Goal: Transaction & Acquisition: Purchase product/service

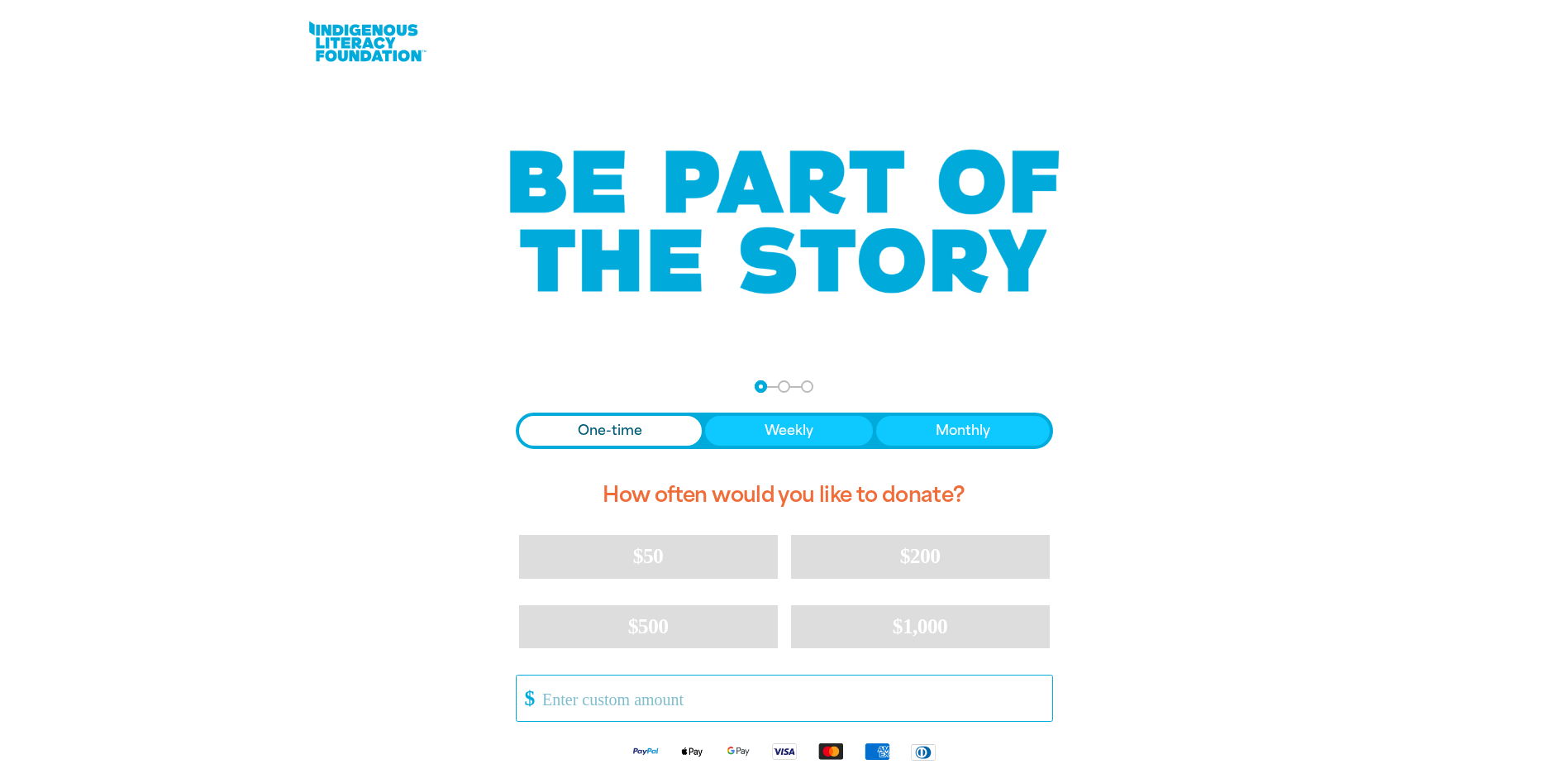
click at [588, 707] on input "Other Amount" at bounding box center [791, 699] width 521 height 45
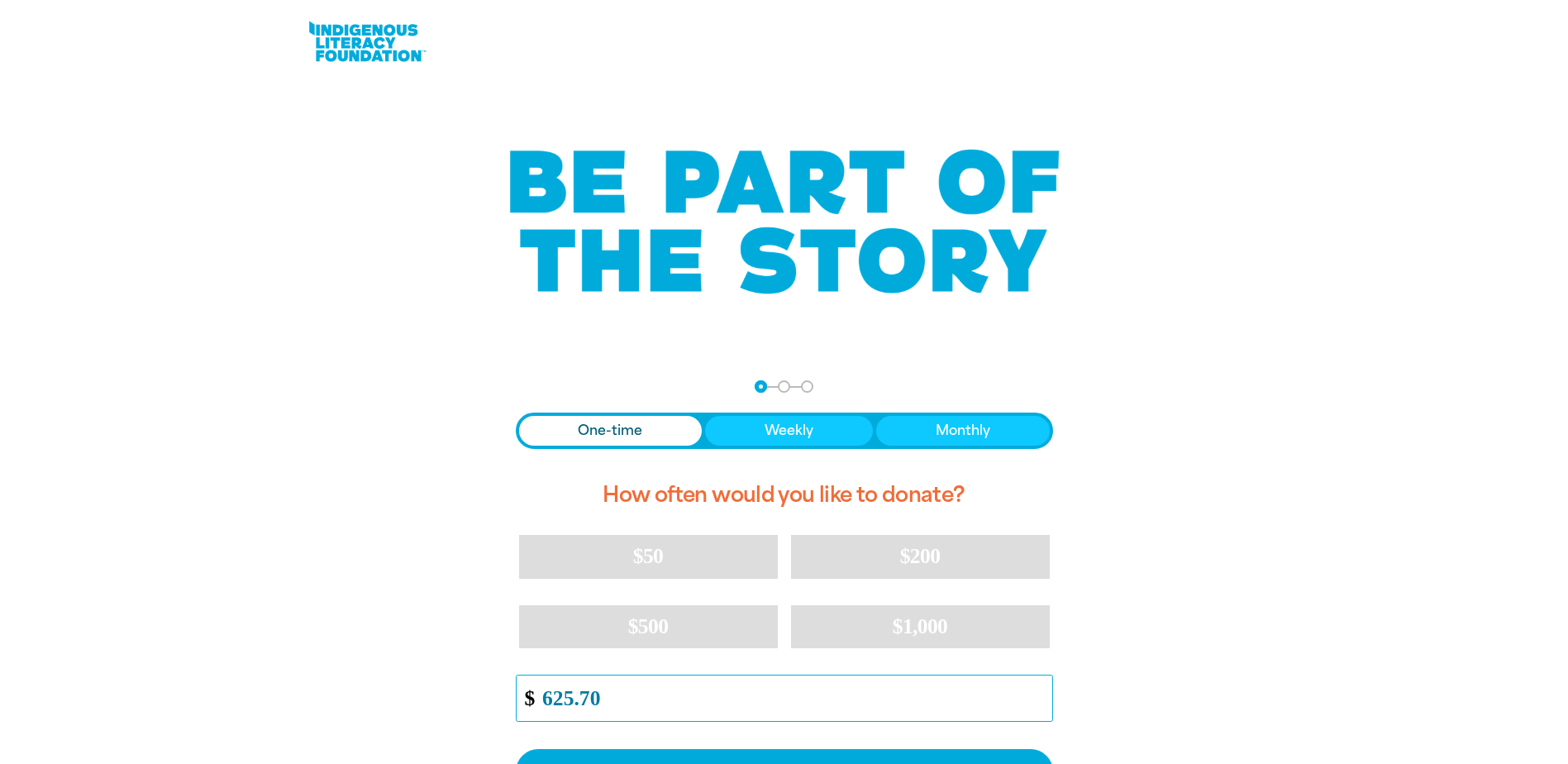
type input "625.70"
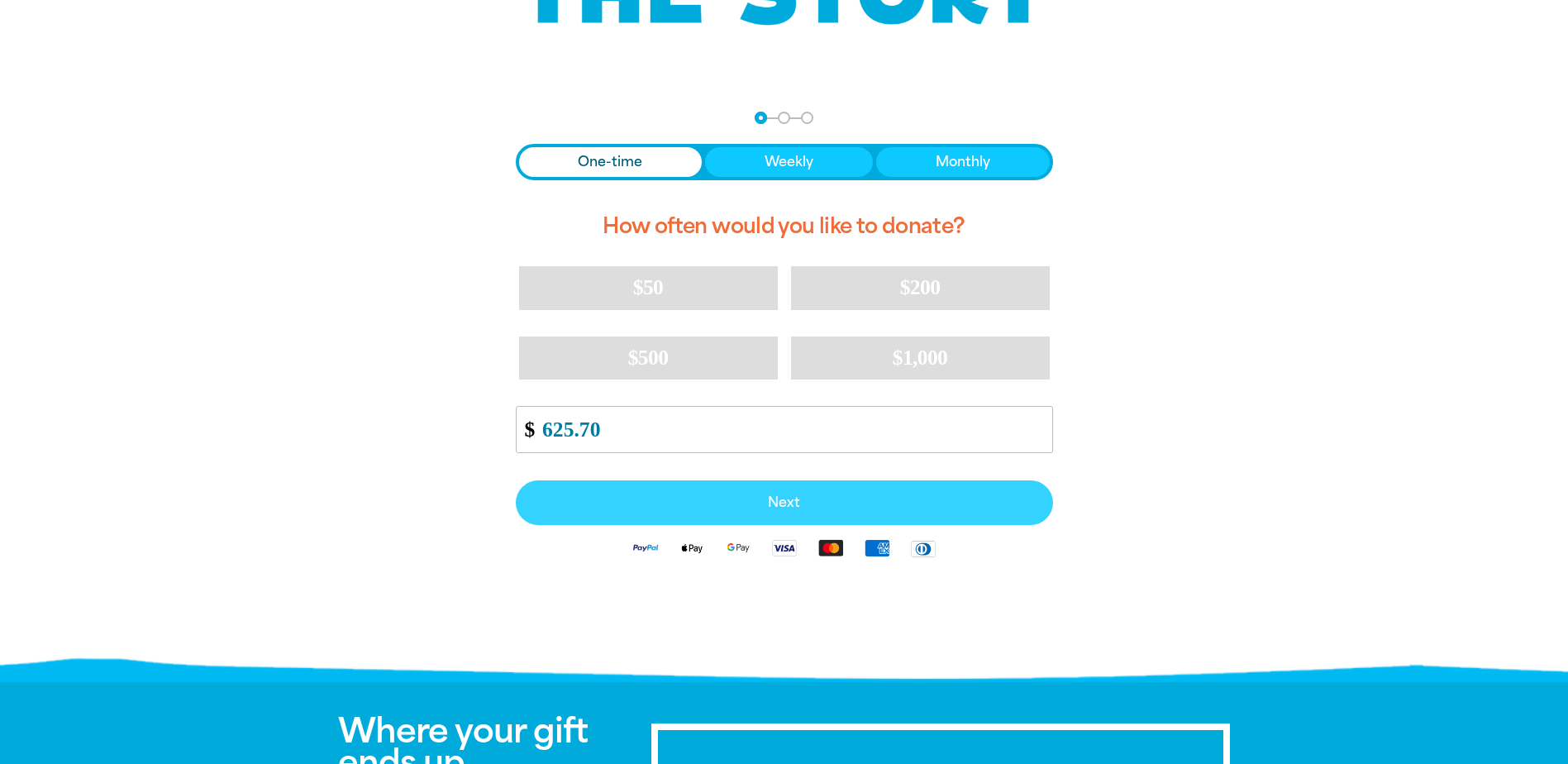
scroll to position [278, 0]
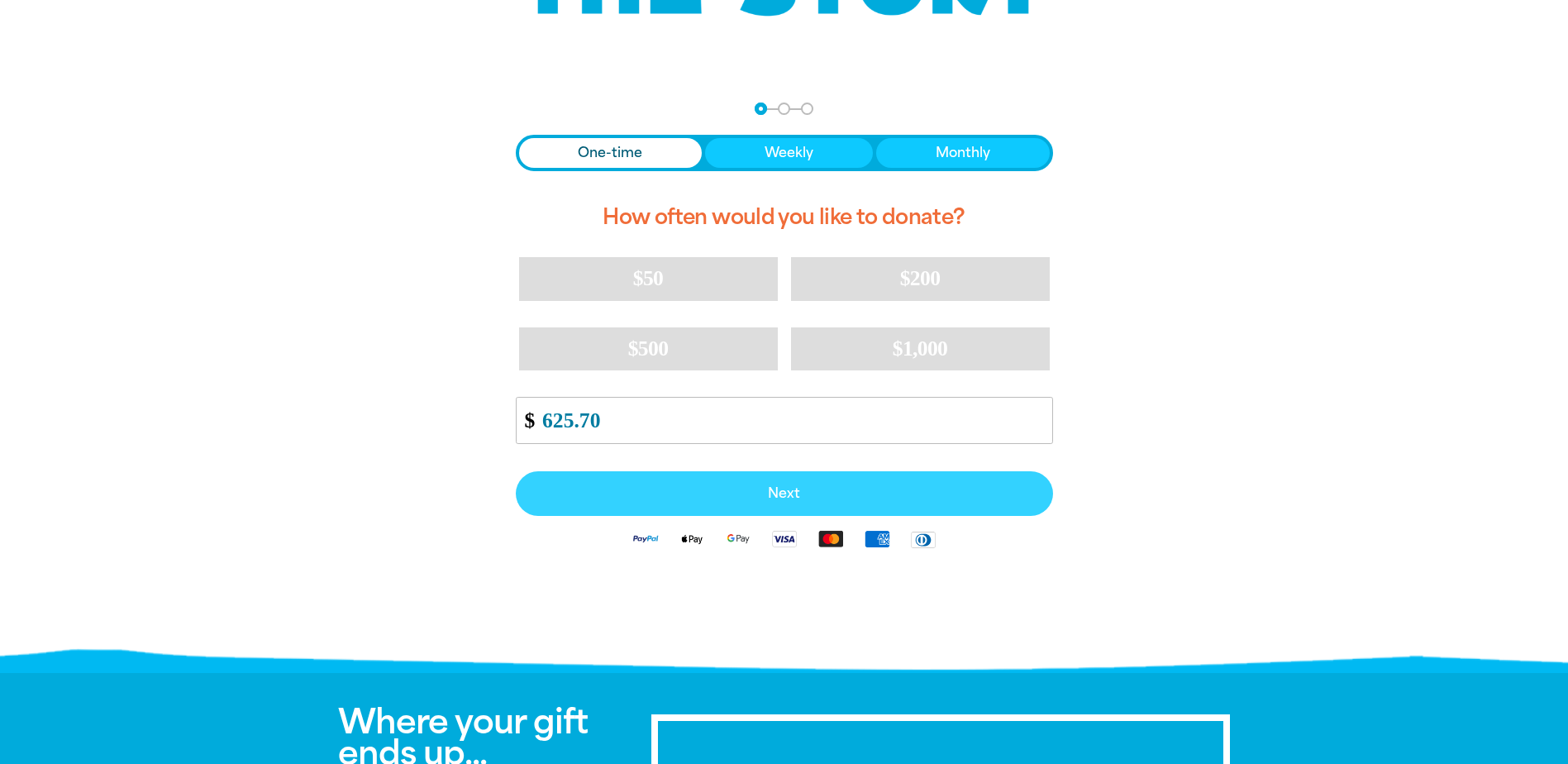
click at [764, 484] on button "Next" at bounding box center [784, 493] width 537 height 45
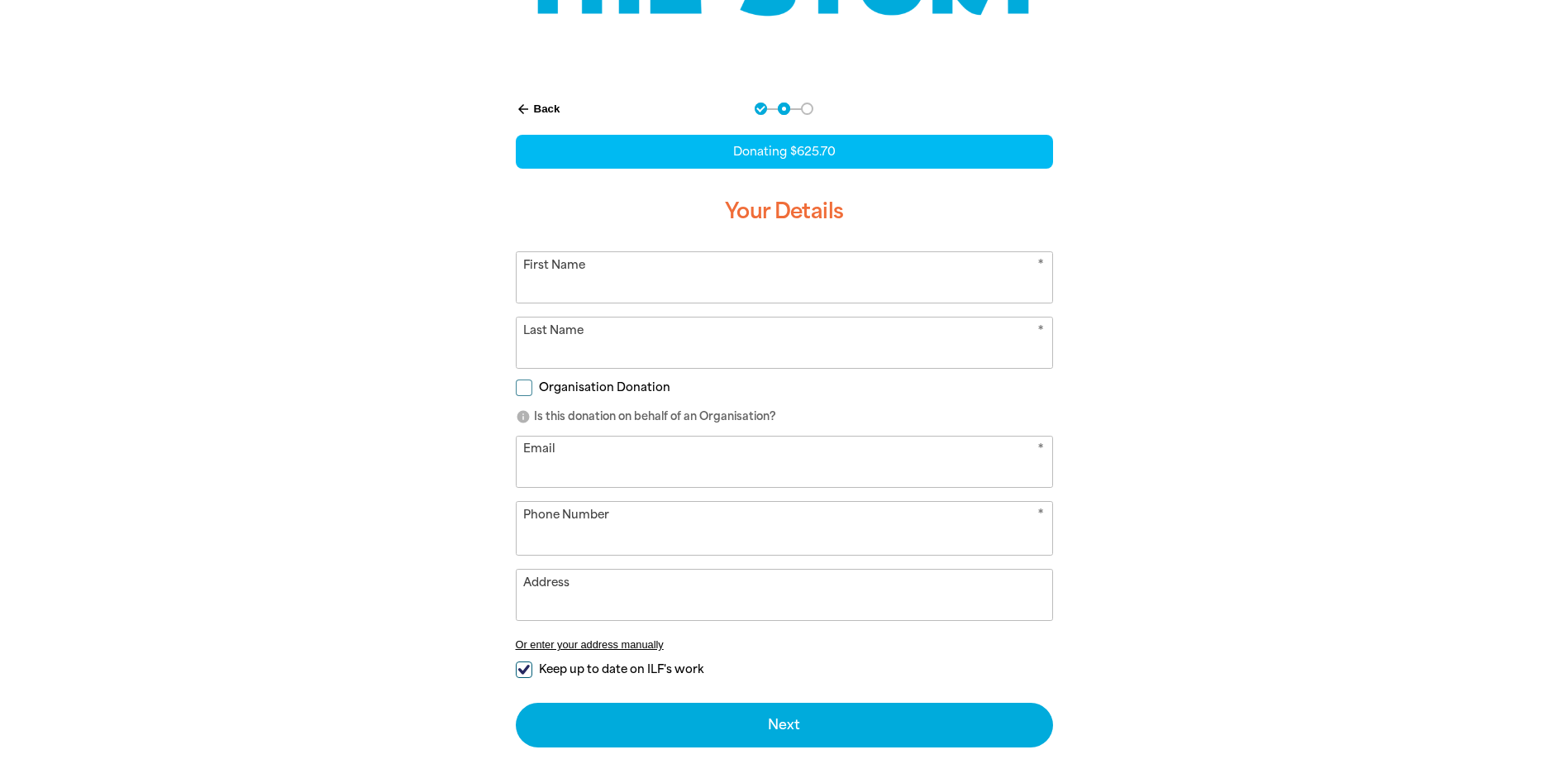
select select "AU"
click at [596, 288] on input "First Name" at bounding box center [784, 278] width 536 height 51
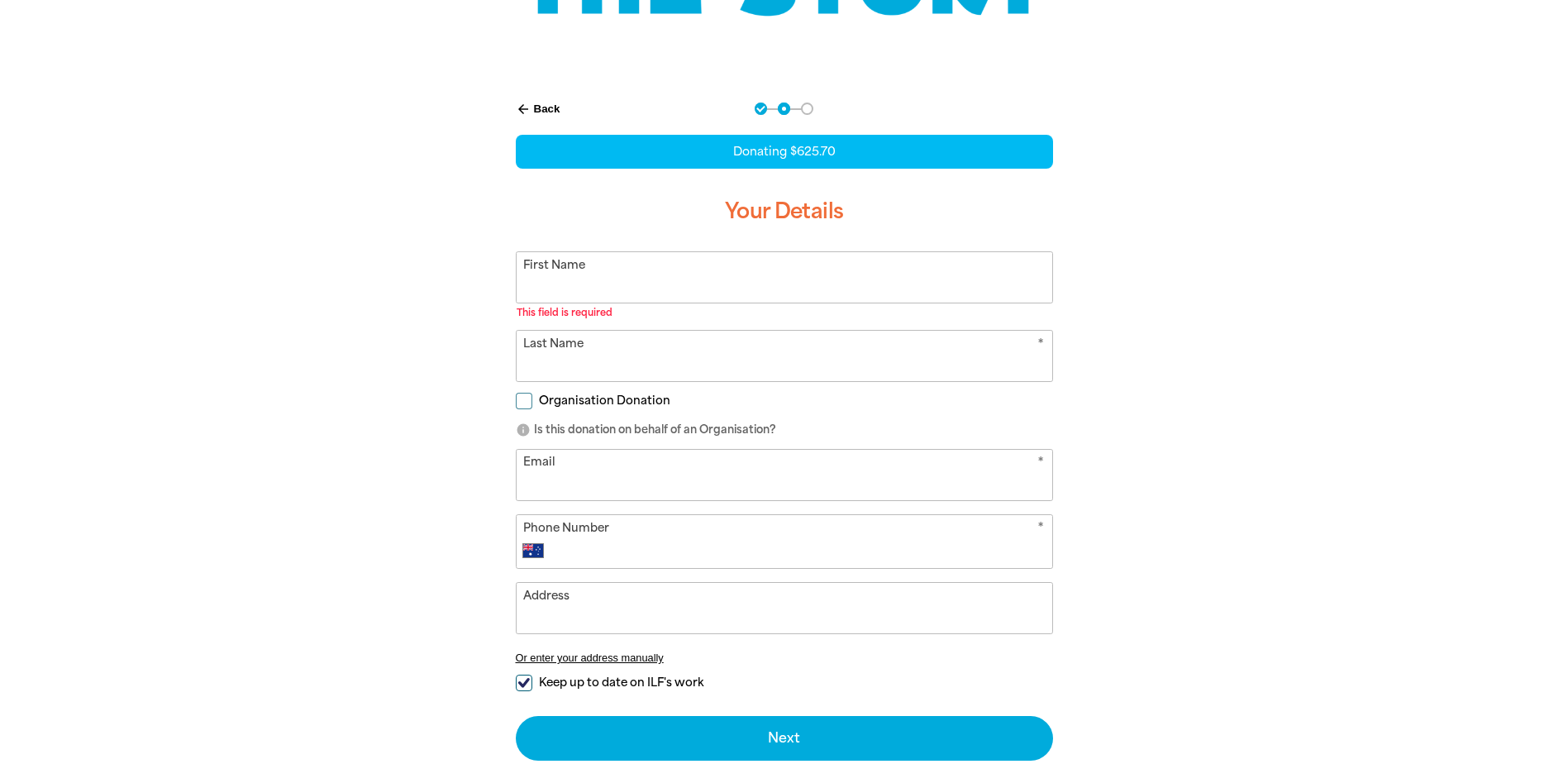
click at [625, 283] on input "First Name" at bounding box center [784, 278] width 536 height 51
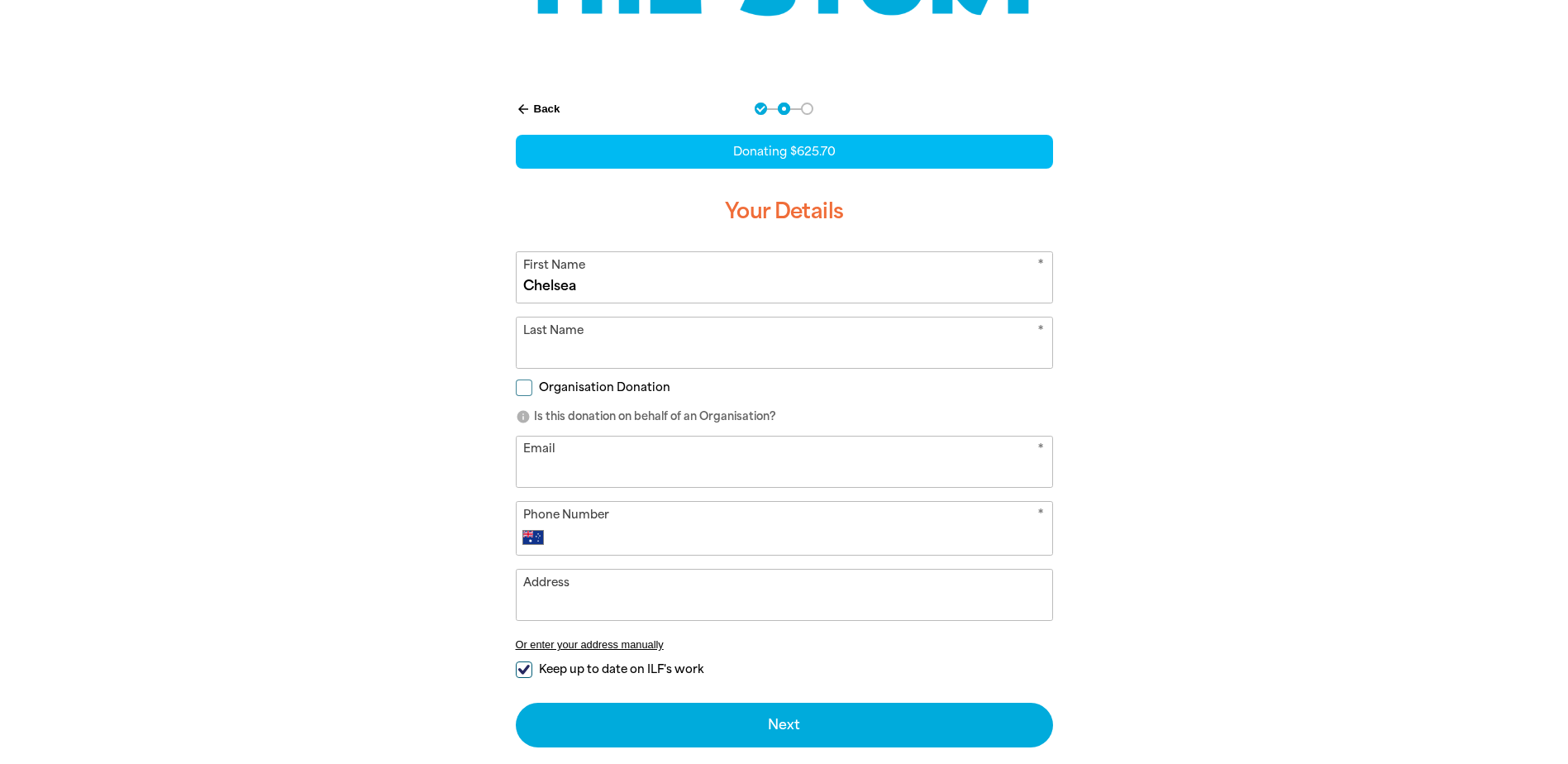
type input "Chelsea"
type input "[PERSON_NAME]"
click at [518, 392] on input "Organisation Donation" at bounding box center [524, 388] width 16 height 16
checkbox input "true"
select select "AU"
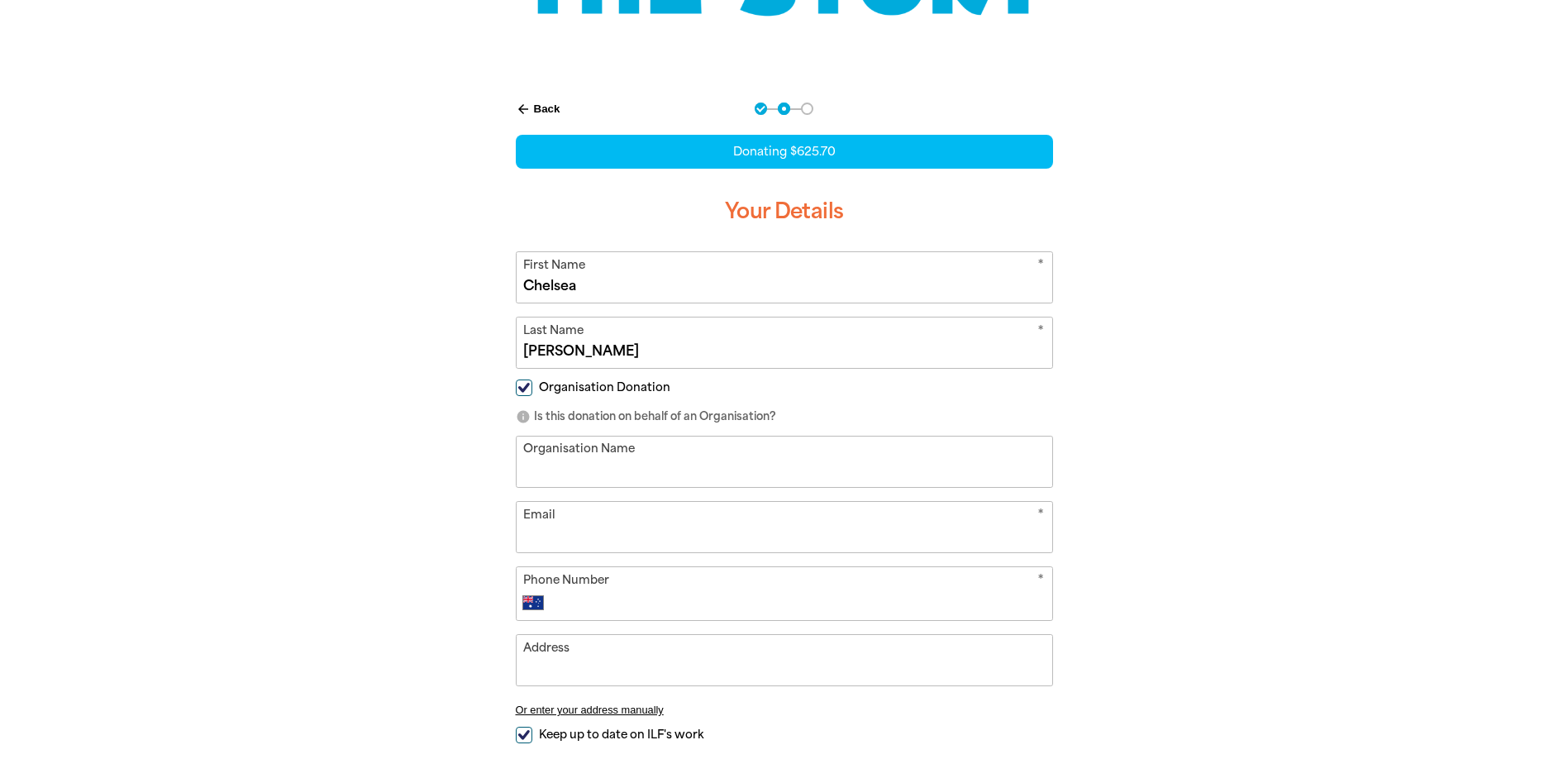
click at [568, 461] on input "Organisation Name" at bounding box center [784, 462] width 536 height 51
type input "[GEOGRAPHIC_DATA][DEMOGRAPHIC_DATA]"
click at [594, 540] on input "Email" at bounding box center [784, 528] width 536 height 51
type input "a"
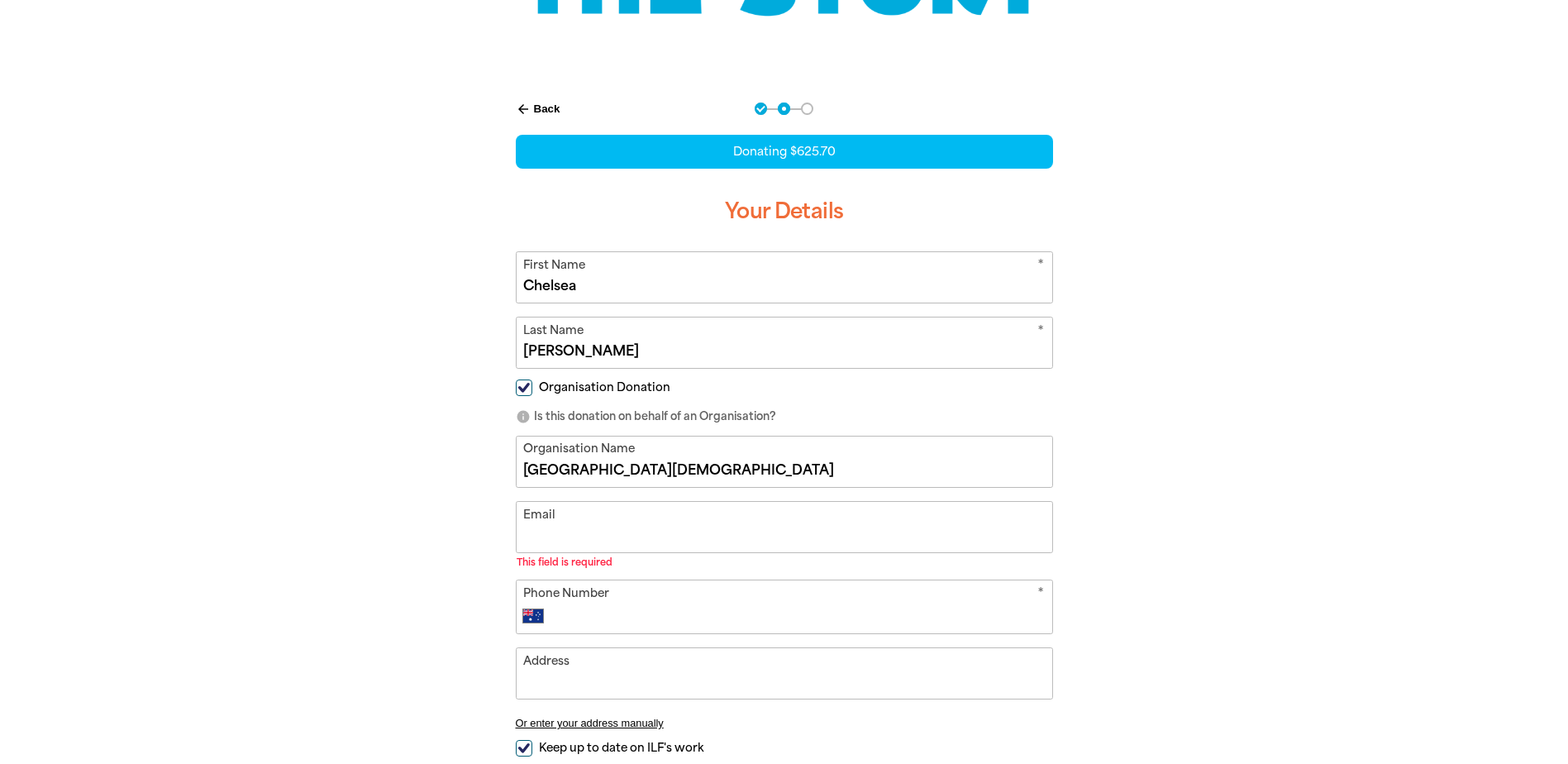
click at [696, 526] on input "Email" at bounding box center [784, 528] width 536 height 51
type input "c"
click at [574, 525] on input "Email" at bounding box center [784, 528] width 536 height 51
paste input "[PERSON_NAME][EMAIL_ADDRESS][PERSON_NAME][DOMAIN_NAME]"
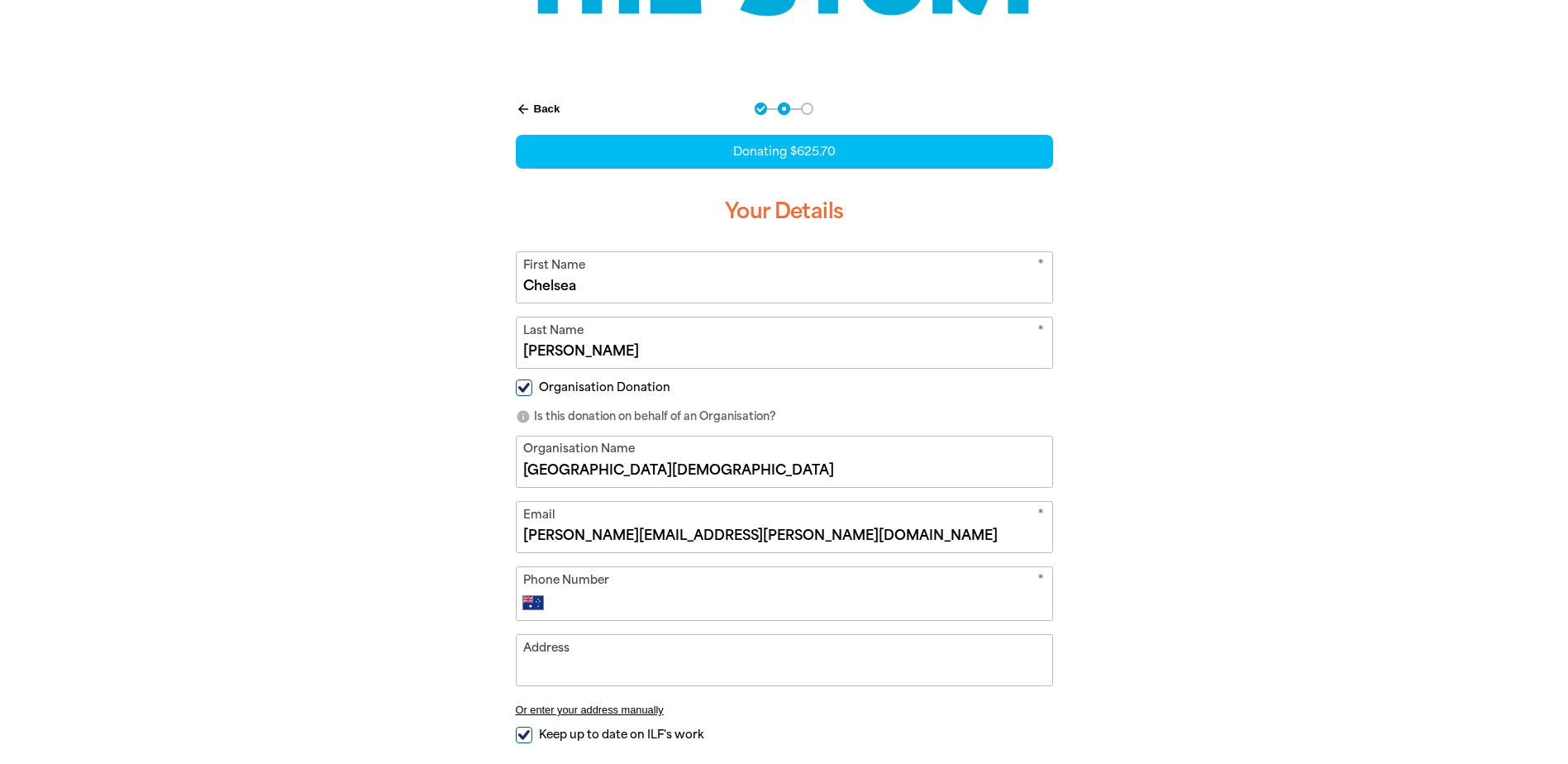
type input "[PERSON_NAME][EMAIL_ADDRESS][PERSON_NAME][DOMAIN_NAME]"
click at [669, 590] on div "* Phone Number International [GEOGRAPHIC_DATA] [GEOGRAPHIC_DATA] [GEOGRAPHIC_DA…" at bounding box center [784, 594] width 537 height 55
click at [687, 588] on div "* Phone Number International [GEOGRAPHIC_DATA] [GEOGRAPHIC_DATA] [GEOGRAPHIC_DA…" at bounding box center [784, 594] width 537 height 55
click at [665, 596] on input "Phone Number" at bounding box center [801, 603] width 488 height 20
type input "[PHONE_NUMBER]"
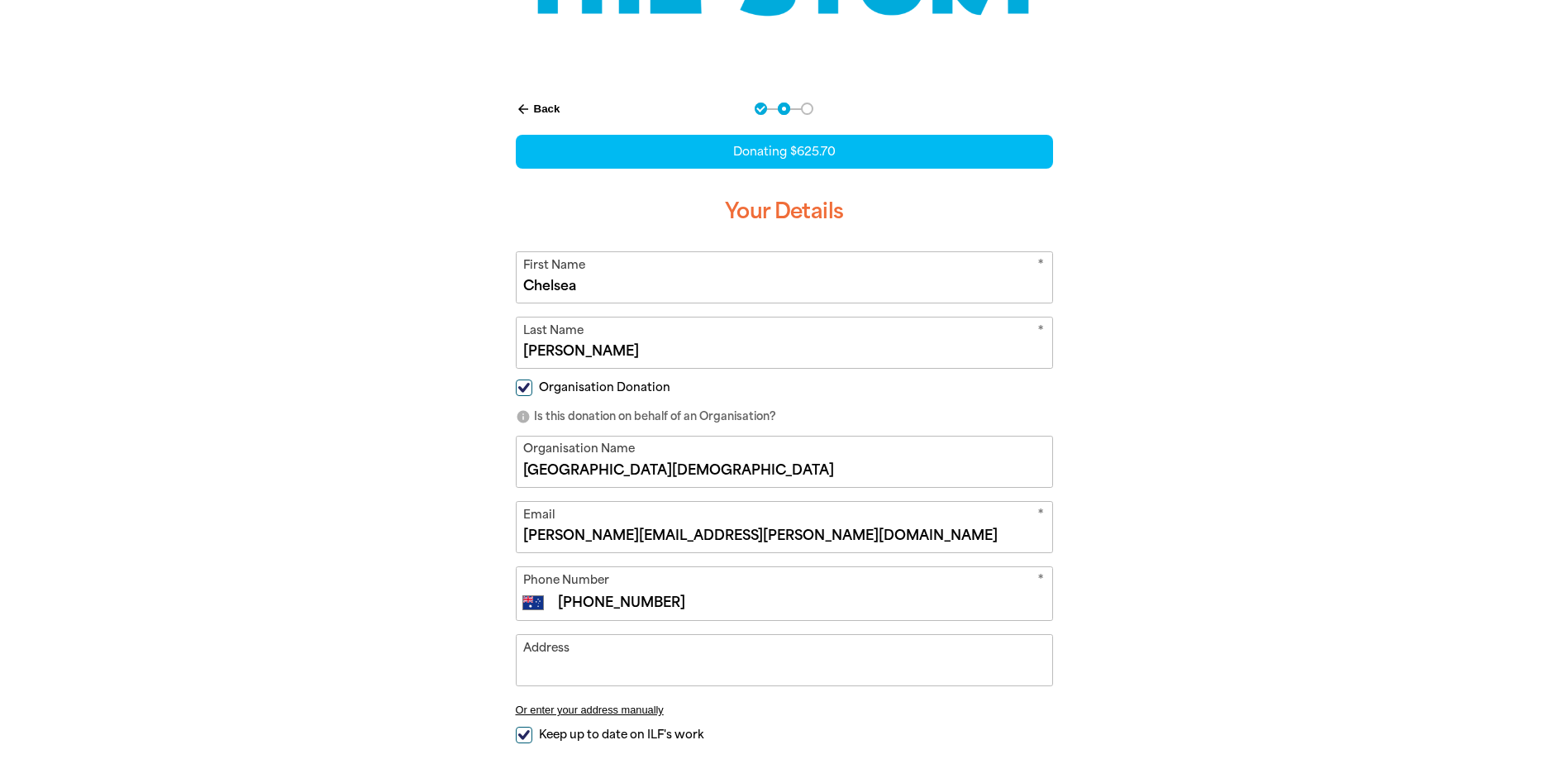
click at [632, 653] on input "Address" at bounding box center [784, 660] width 536 height 51
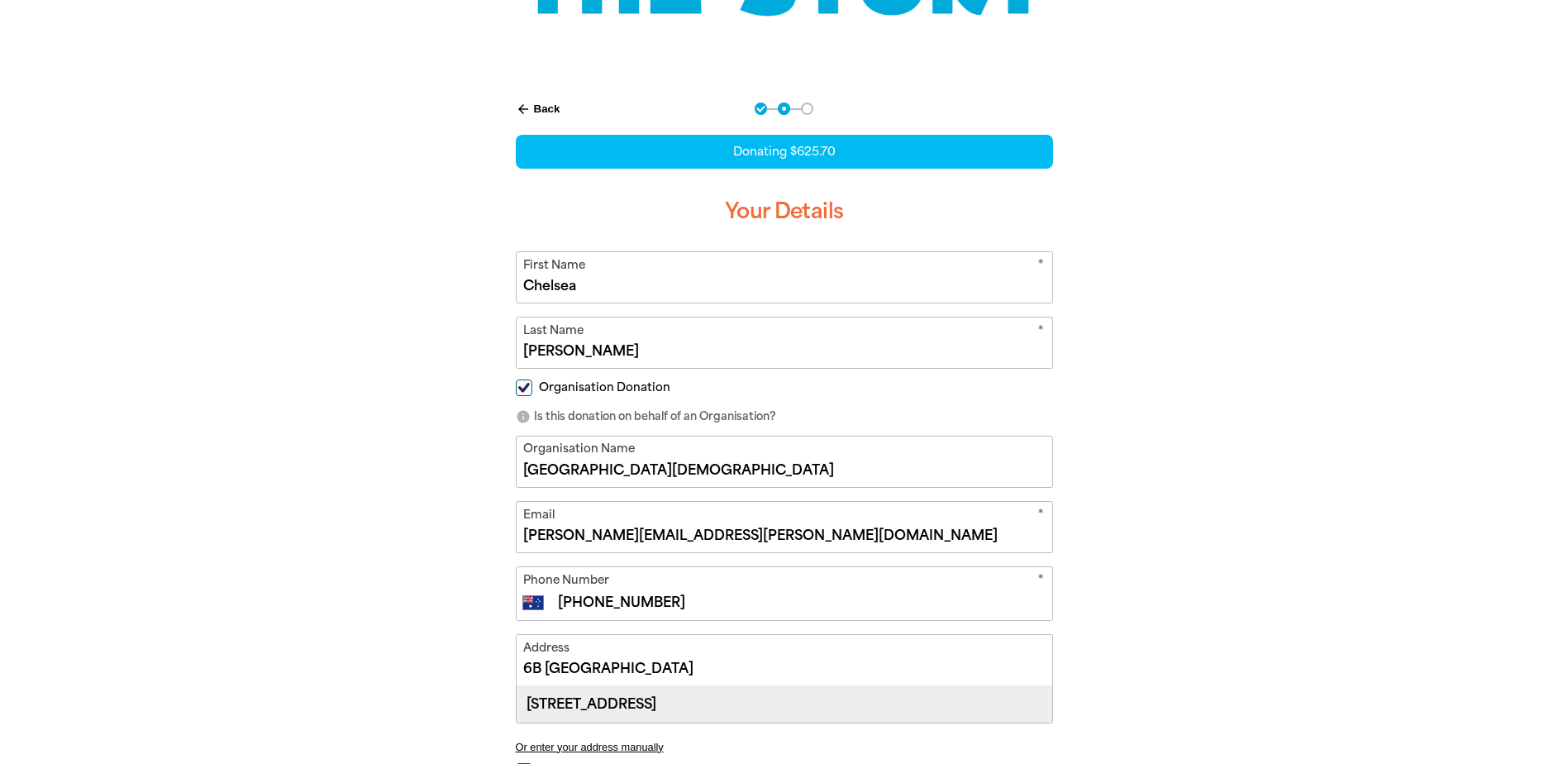
click at [764, 699] on div "[STREET_ADDRESS]" at bounding box center [784, 704] width 536 height 35
type input "[STREET_ADDRESS]"
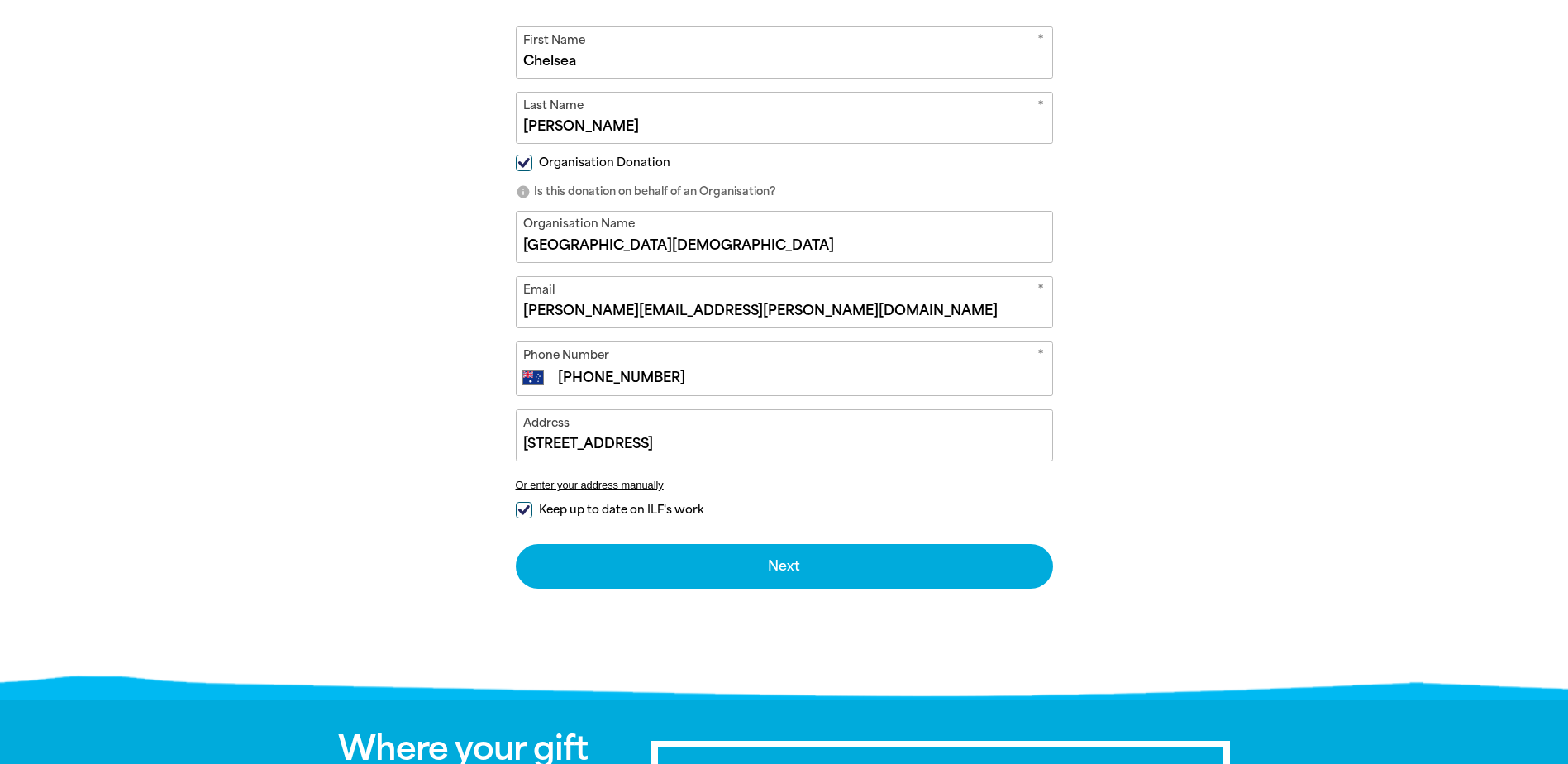
scroll to position [526, 0]
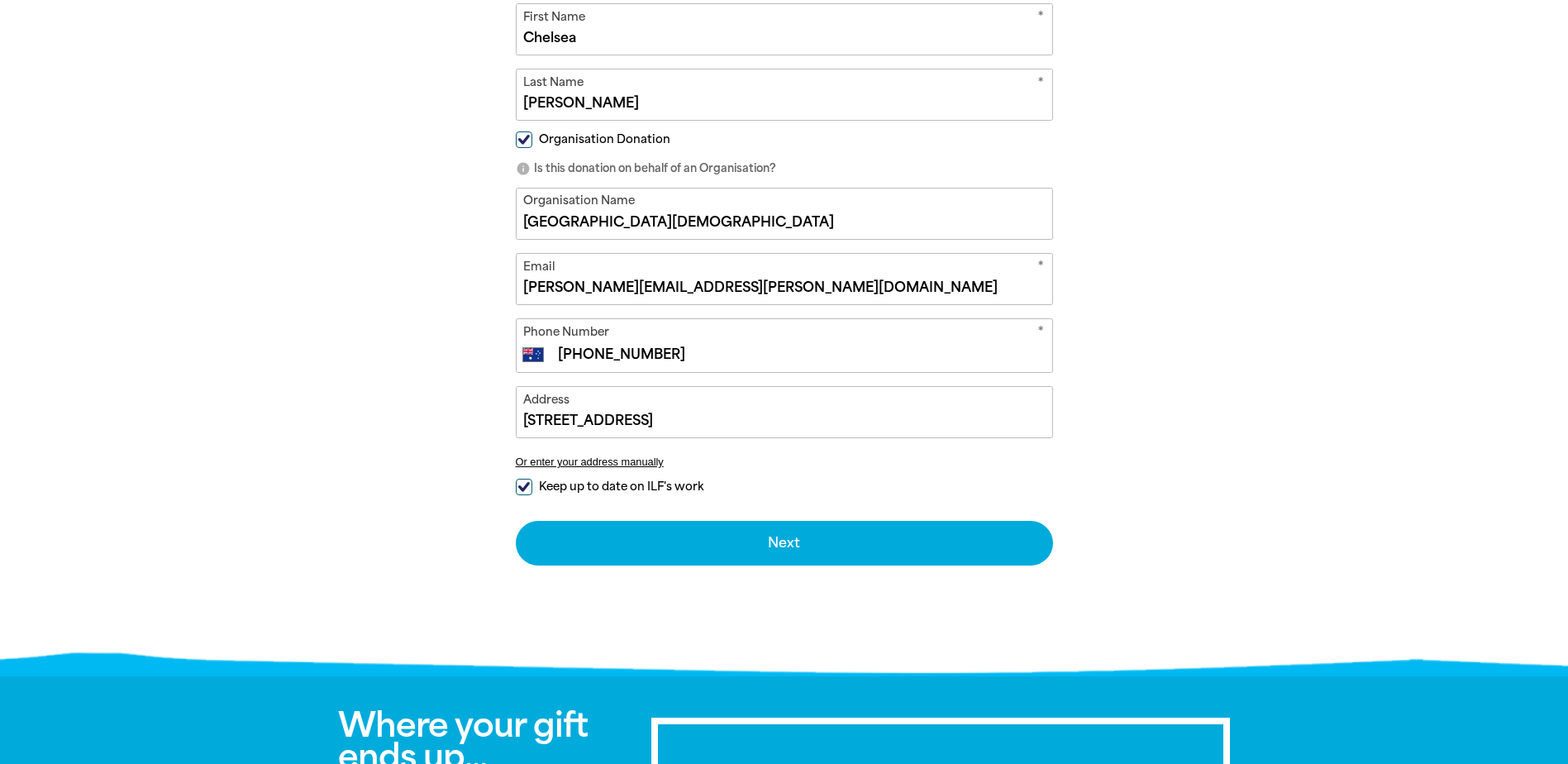
click at [521, 485] on input "Keep up to date on ILF's work" at bounding box center [524, 487] width 16 height 16
checkbox input "false"
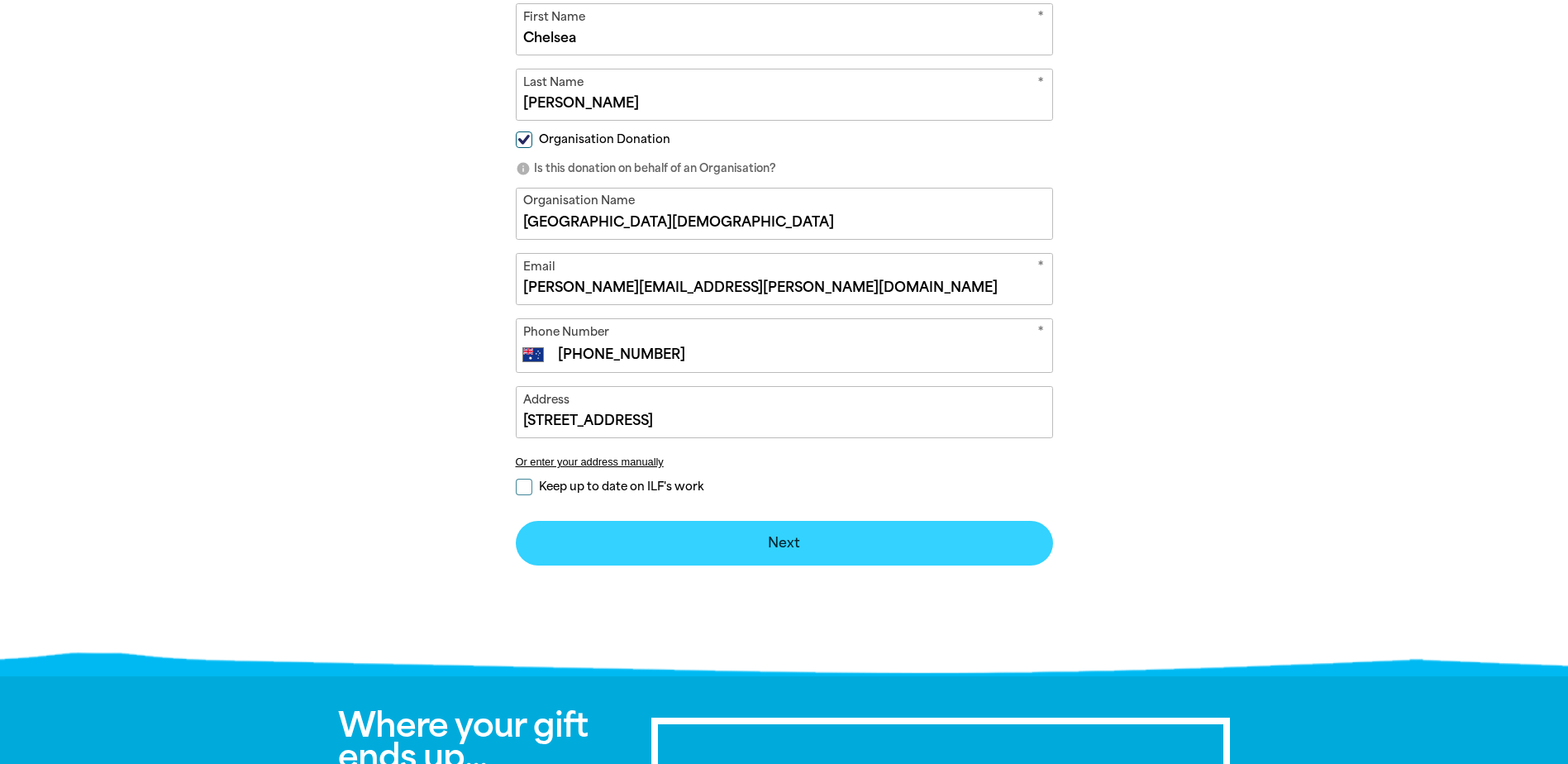
click at [796, 544] on button "Next chevron_right" at bounding box center [784, 543] width 537 height 45
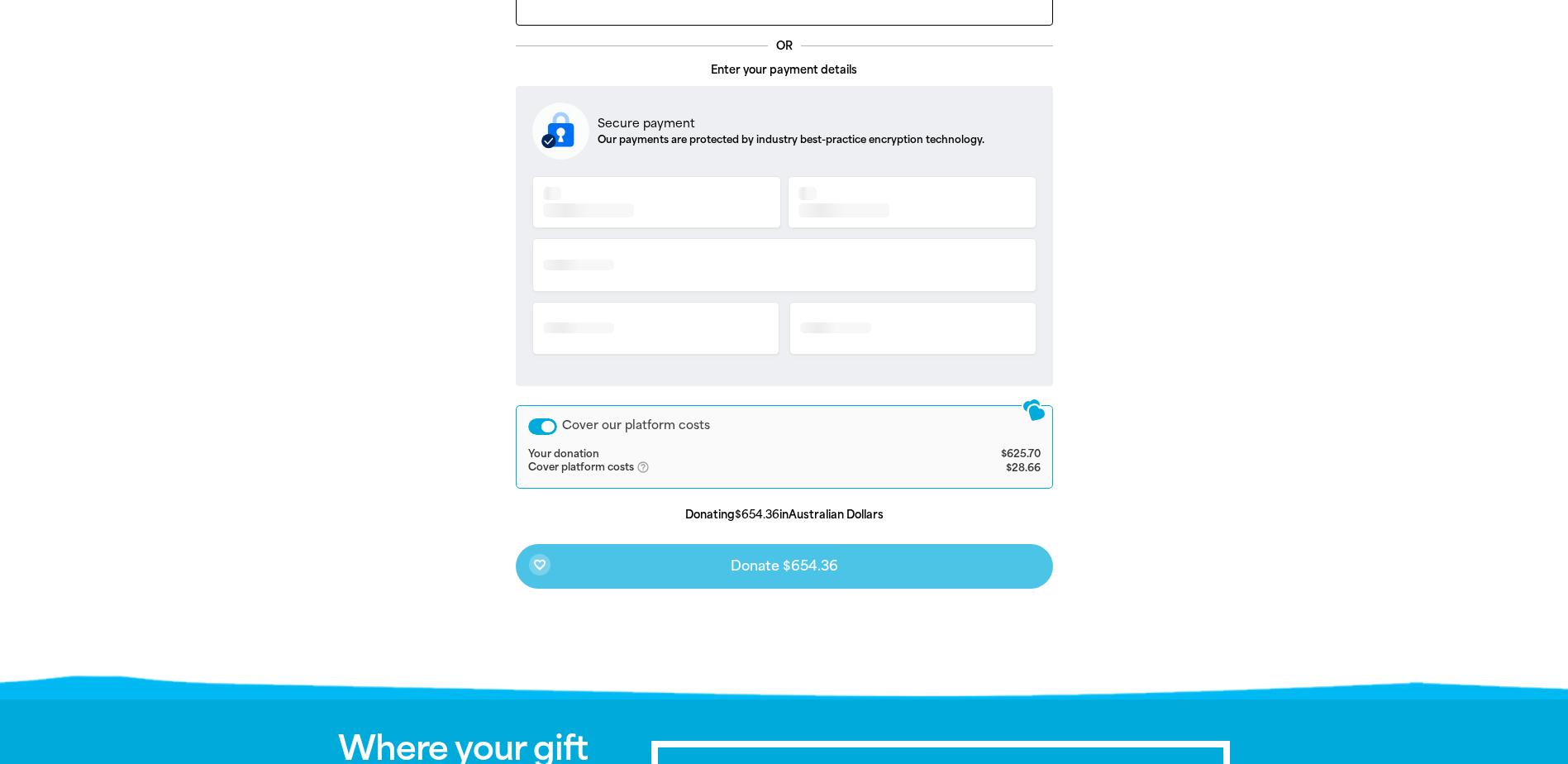
scroll to position [354, 0]
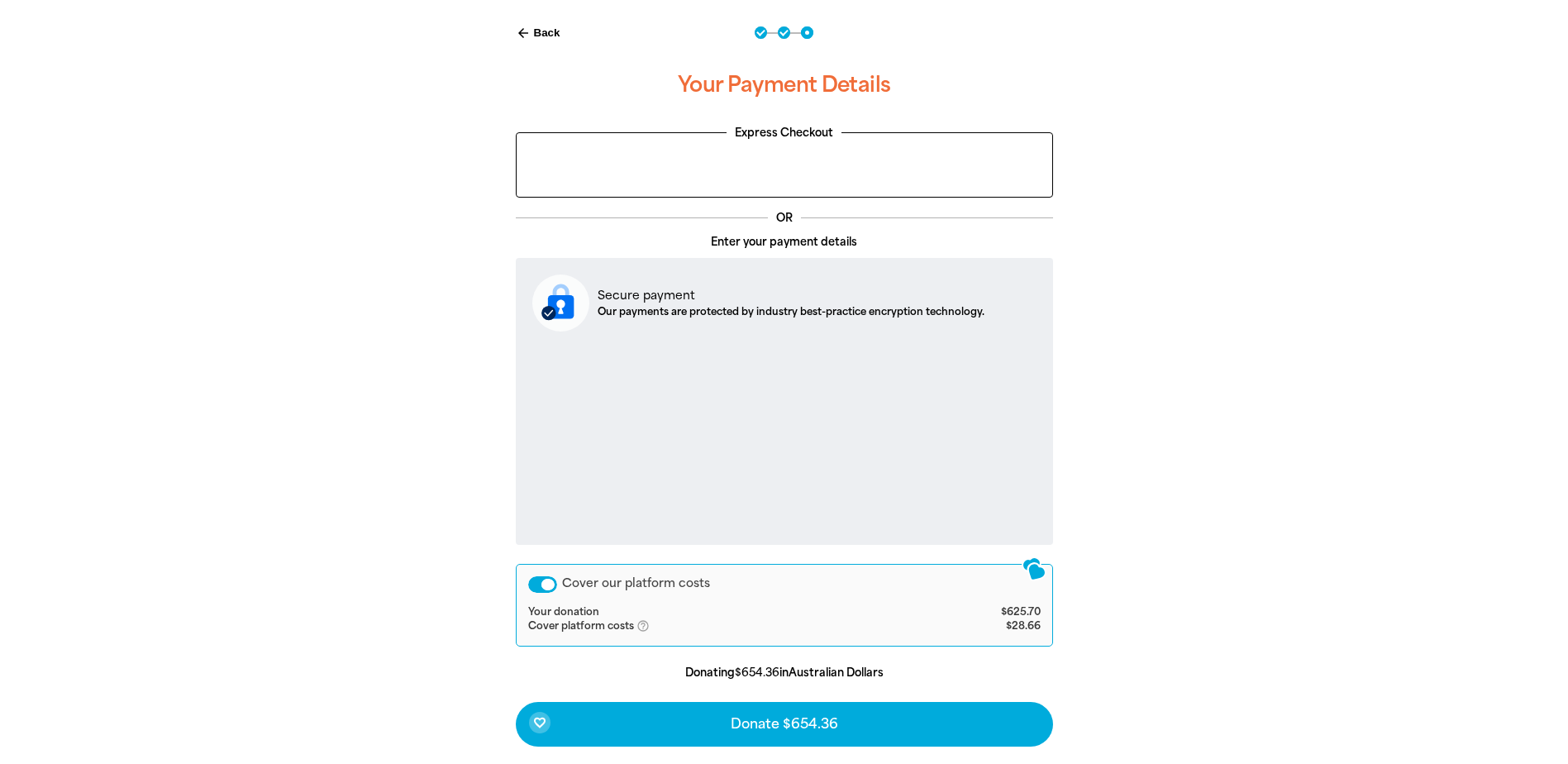
click at [546, 580] on div "Cover our platform costs" at bounding box center [543, 585] width 29 height 16
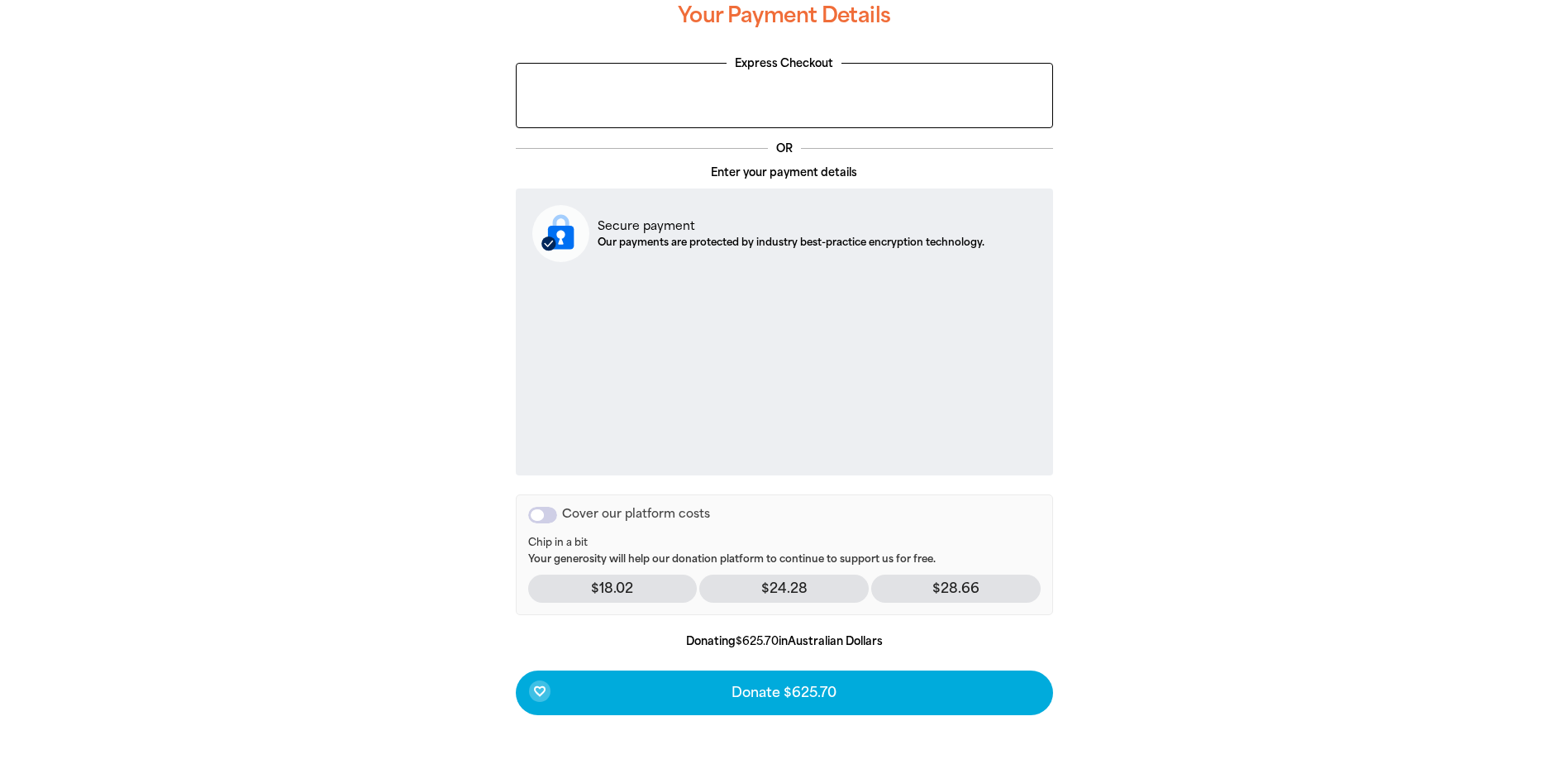
scroll to position [520, 0]
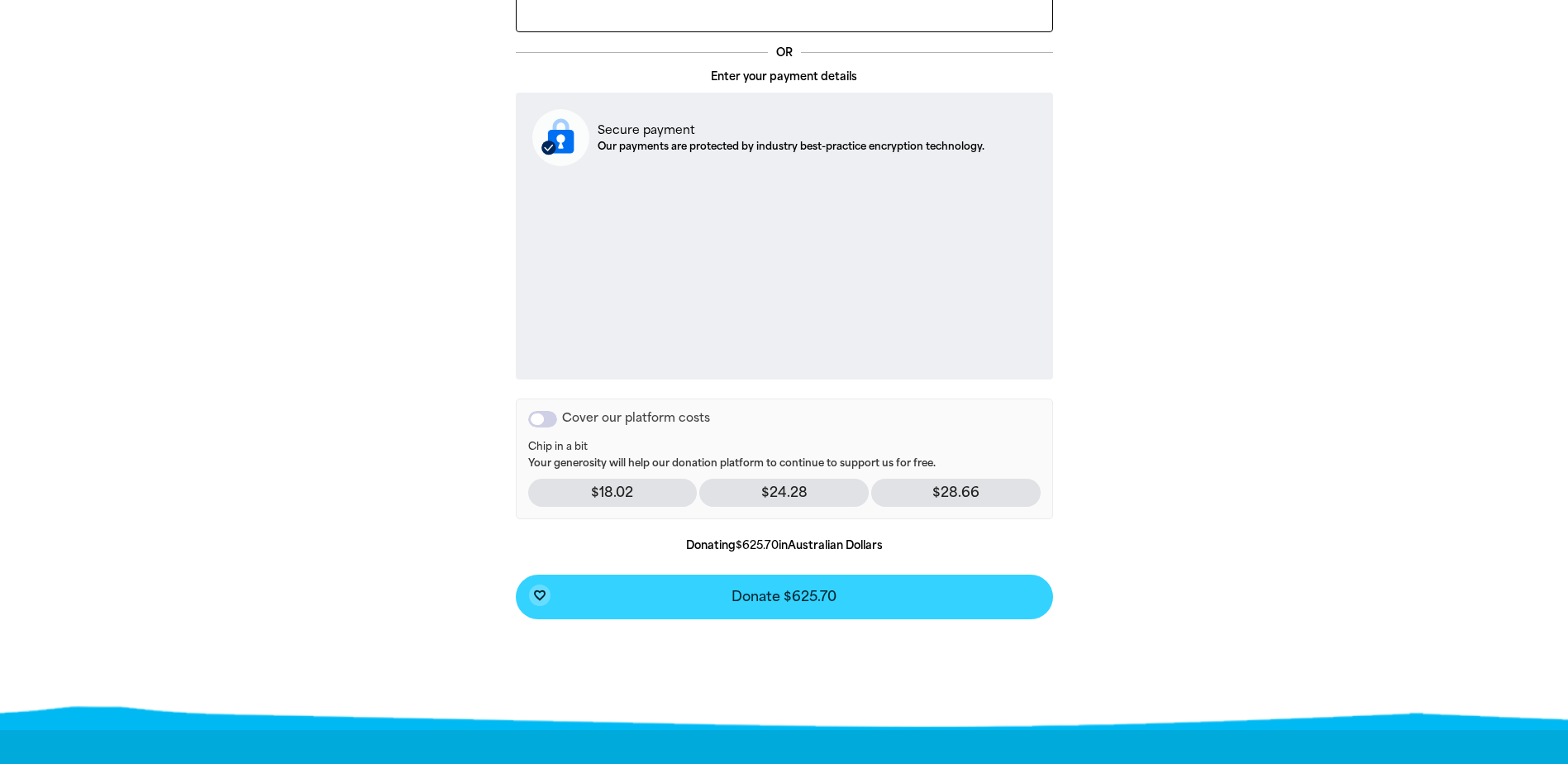
click at [797, 590] on span "Donate $625.70" at bounding box center [784, 597] width 105 height 14
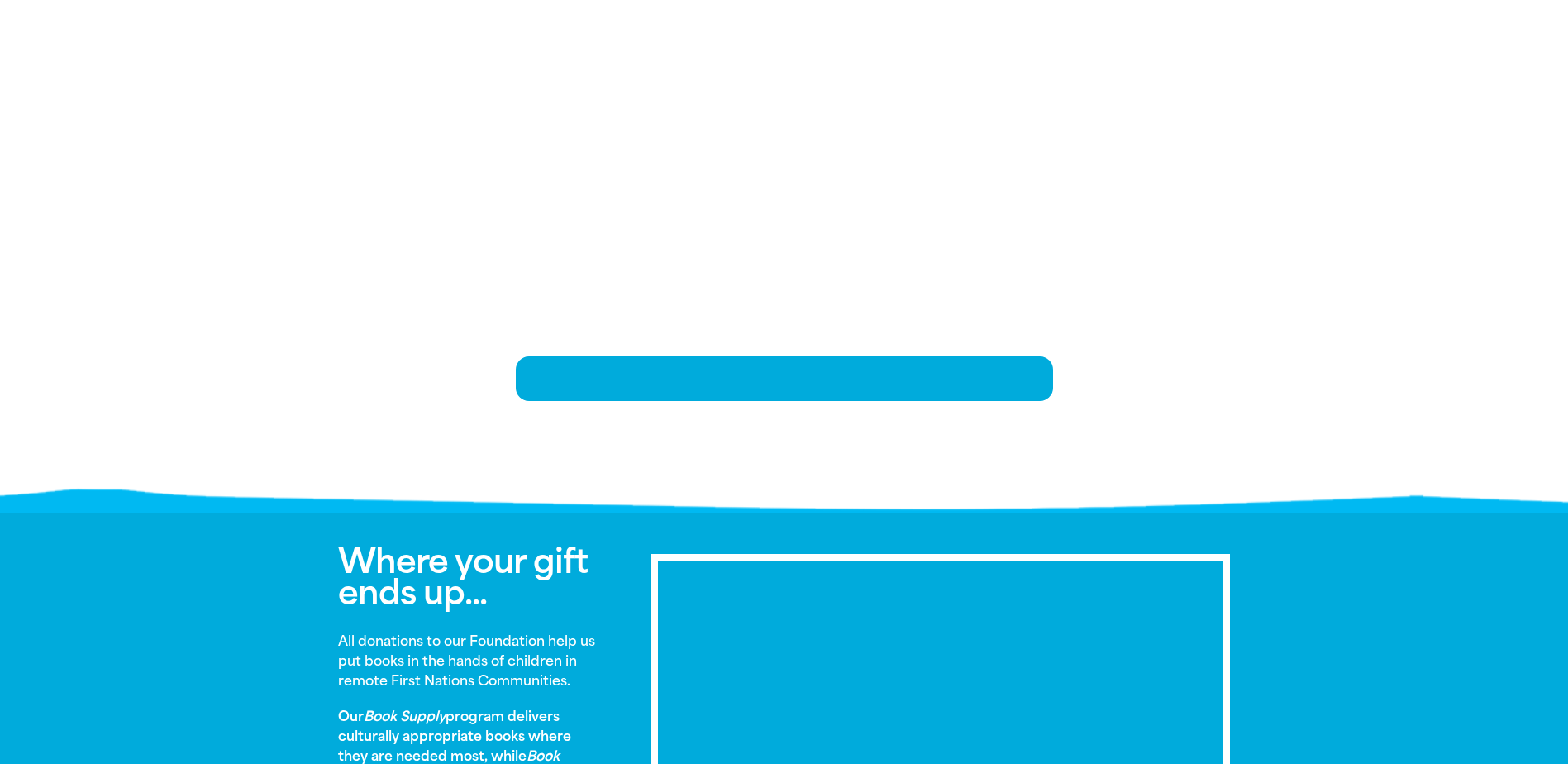
scroll to position [337, 0]
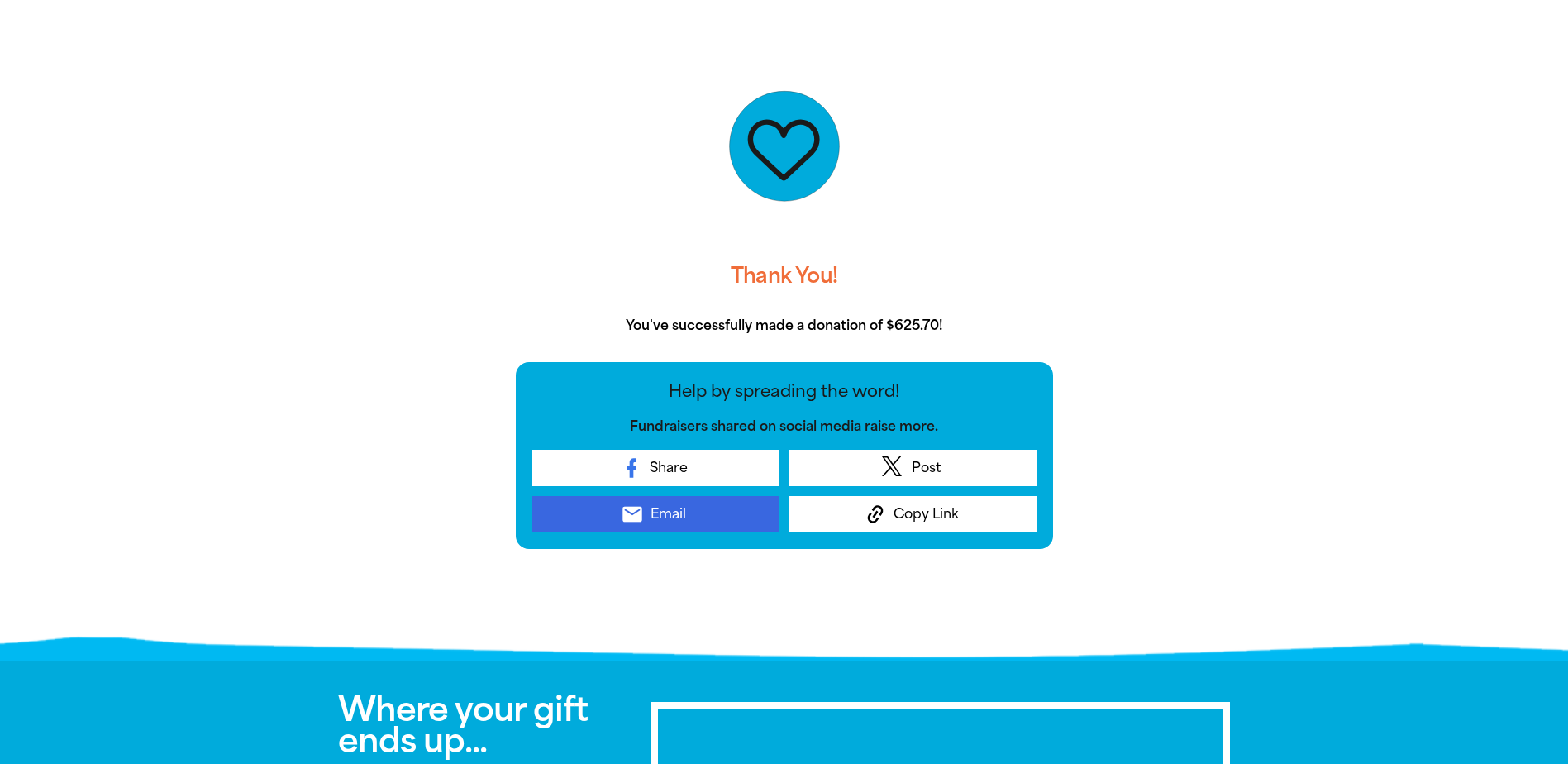
click at [703, 520] on link "email Email" at bounding box center [656, 514] width 247 height 36
